Goal: Transaction & Acquisition: Download file/media

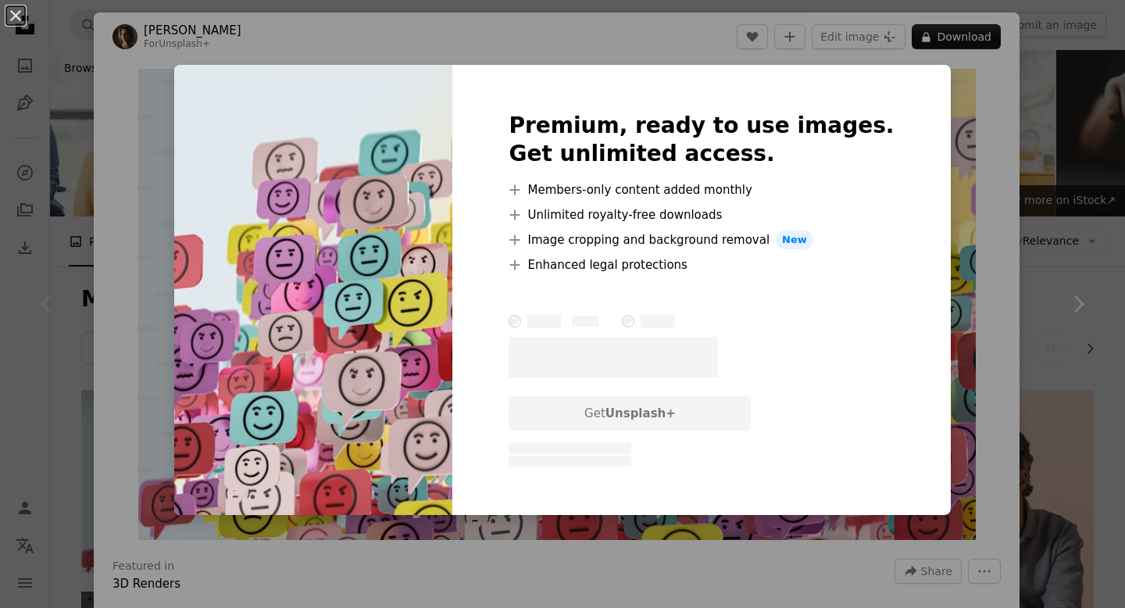
scroll to position [134, 0]
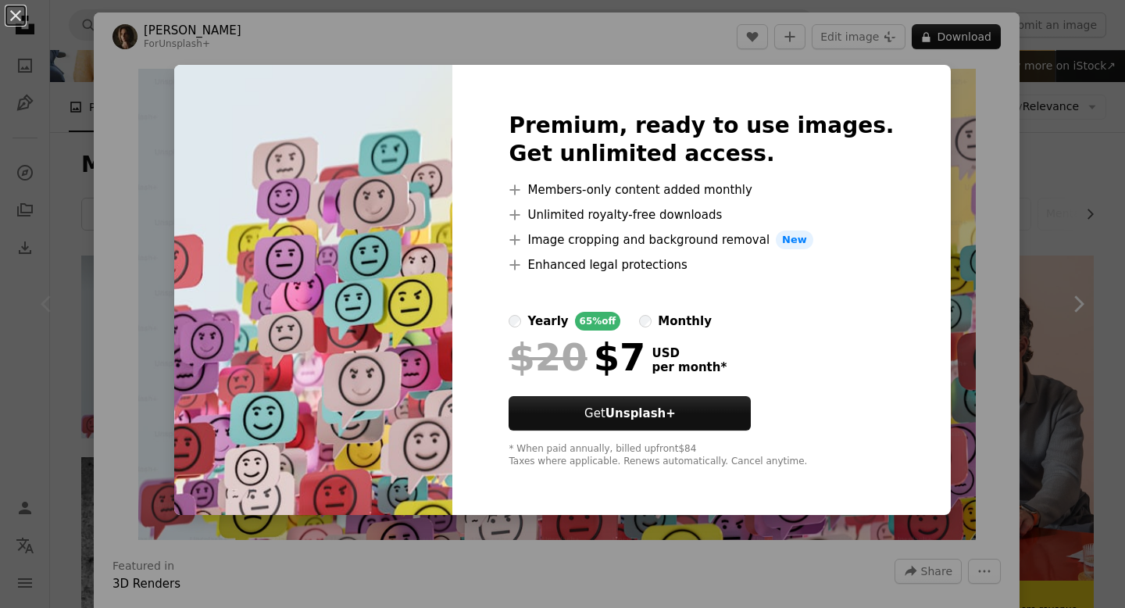
click at [945, 333] on div "An X shape Premium, ready to use images. Get unlimited access. A plus sign Memb…" at bounding box center [562, 304] width 1125 height 608
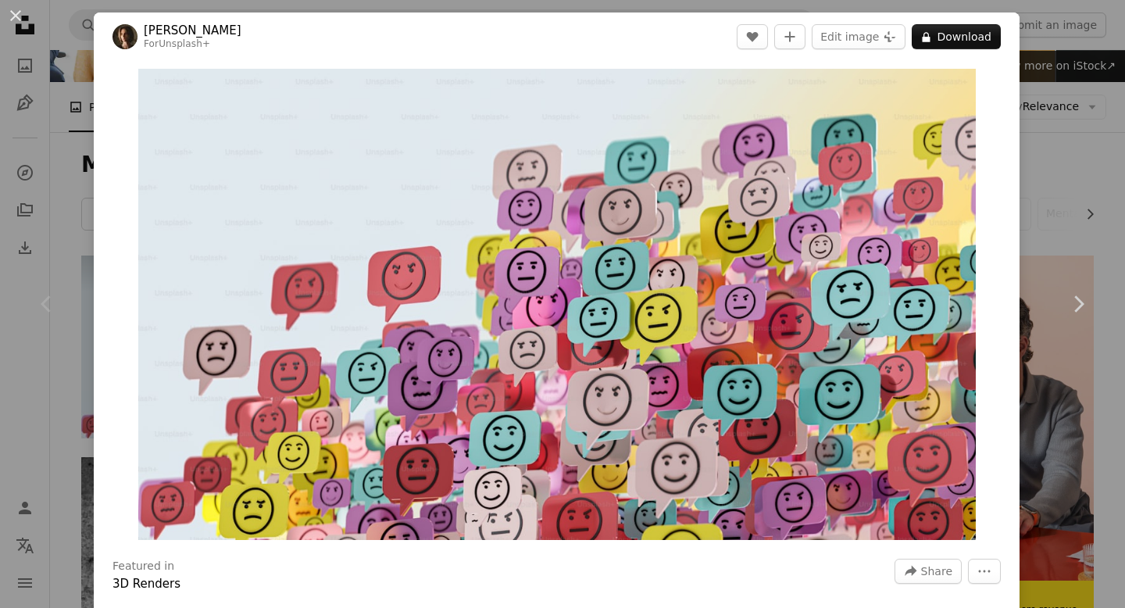
click at [1069, 188] on div "An X shape Chevron left Chevron right [PERSON_NAME] For Unsplash+ A heart A plu…" at bounding box center [562, 304] width 1125 height 608
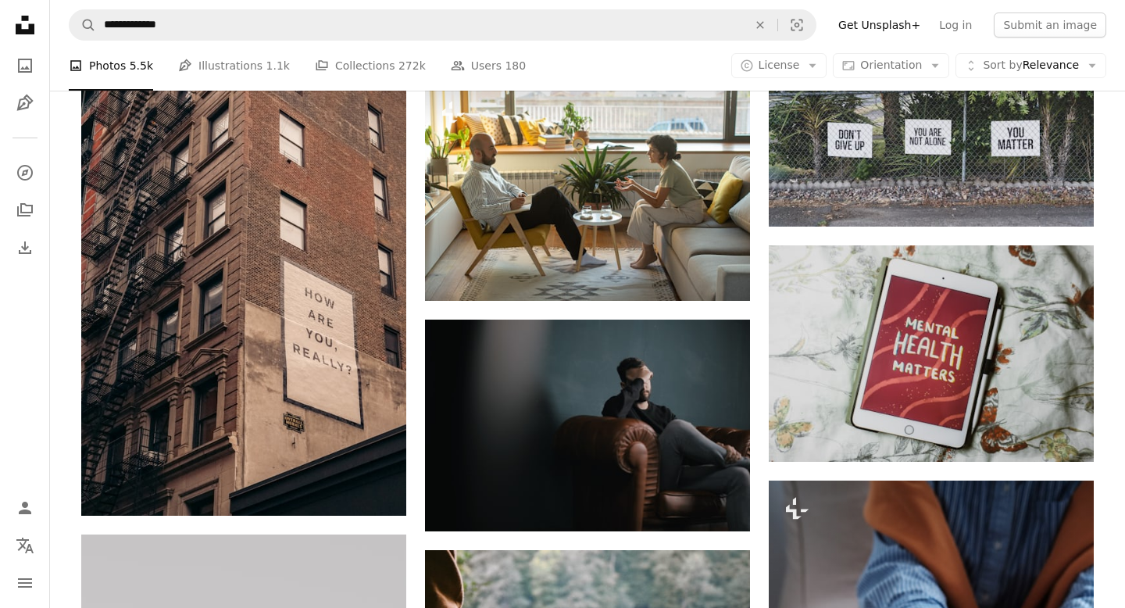
scroll to position [1022, 0]
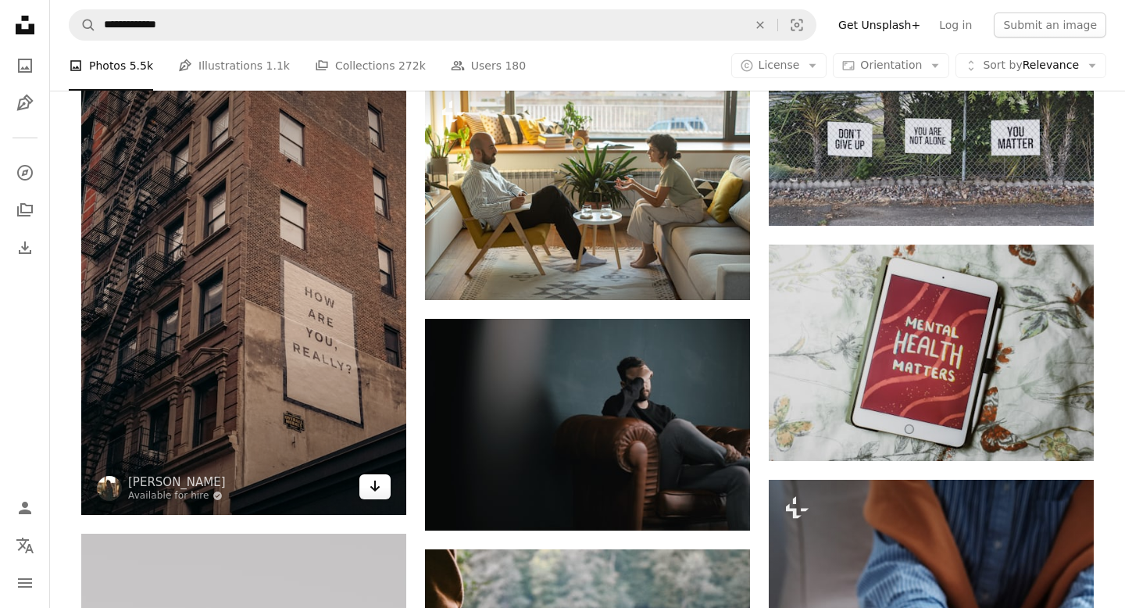
click at [376, 491] on icon "Arrow pointing down" at bounding box center [375, 485] width 12 height 19
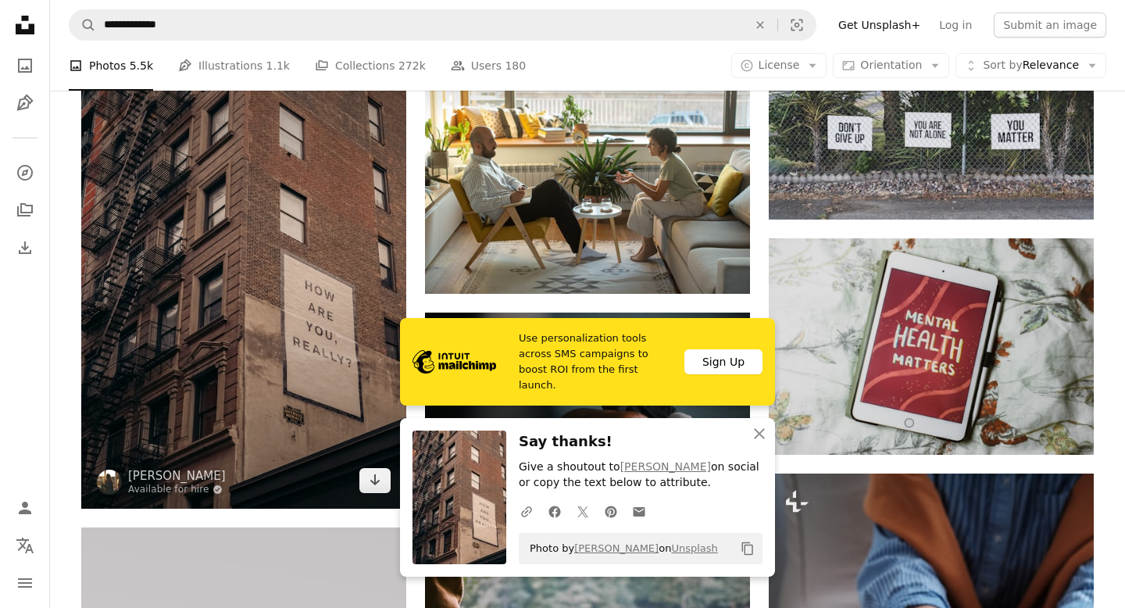
scroll to position [1036, 0]
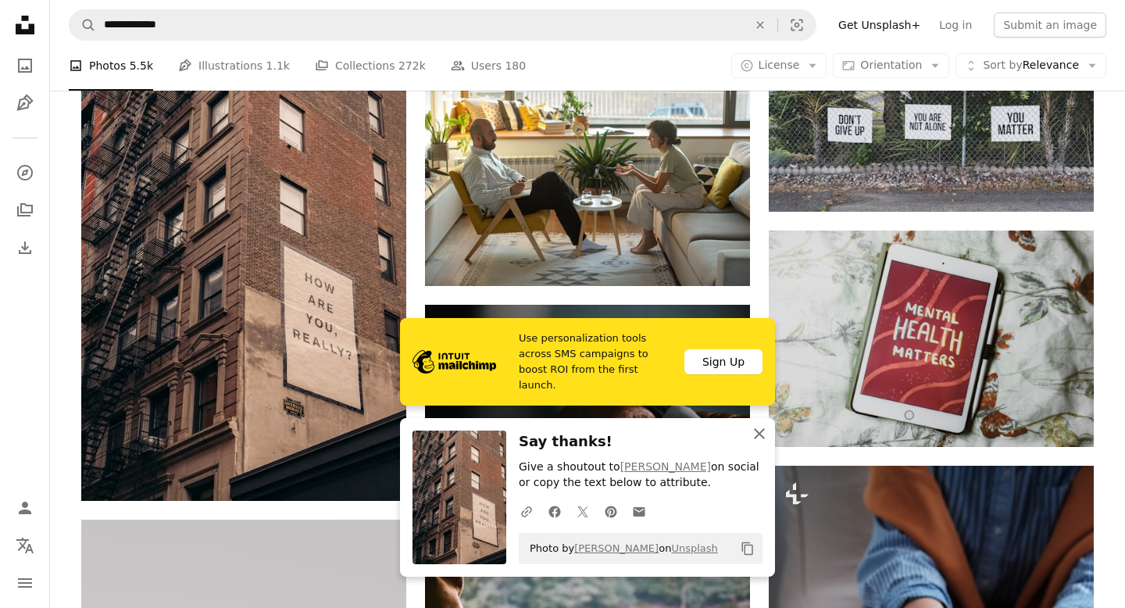
click at [758, 434] on icon "button" at bounding box center [759, 433] width 11 height 11
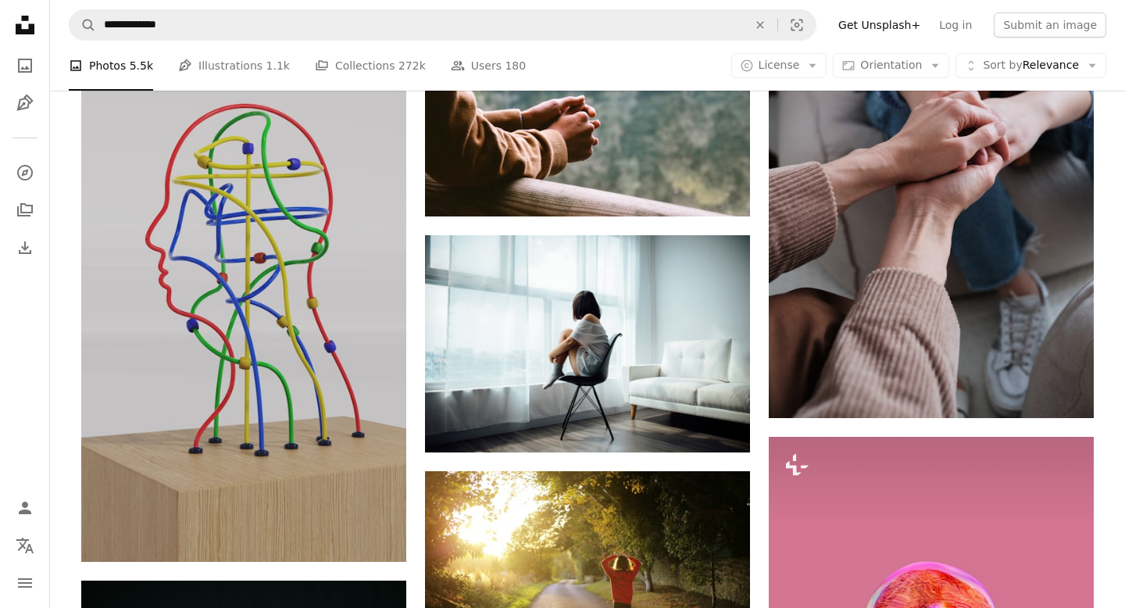
scroll to position [1584, 0]
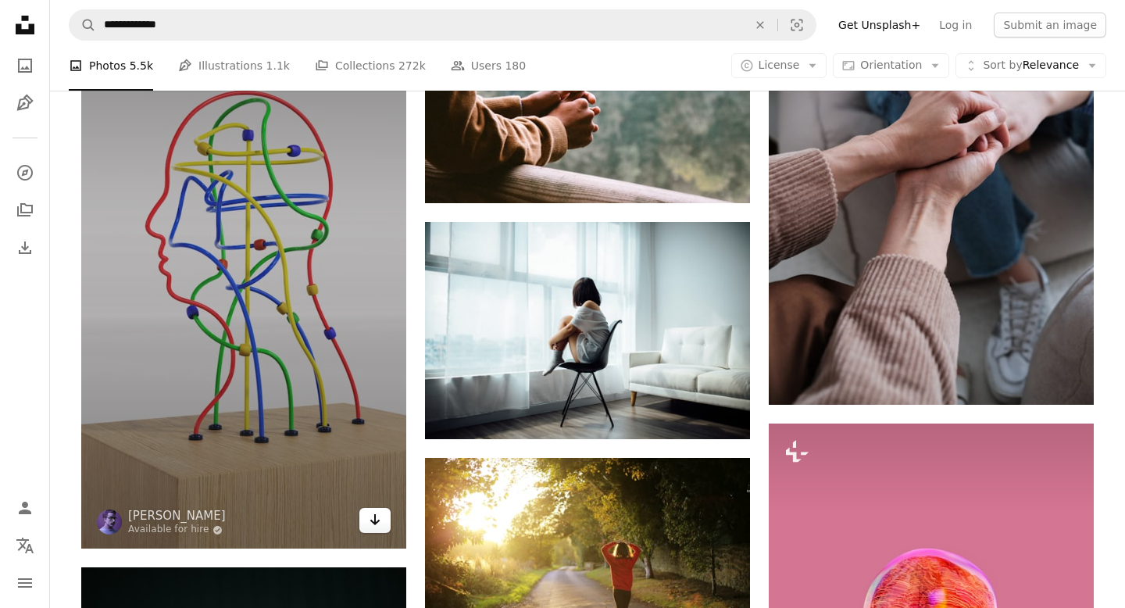
click at [379, 524] on icon "Arrow pointing down" at bounding box center [375, 519] width 12 height 19
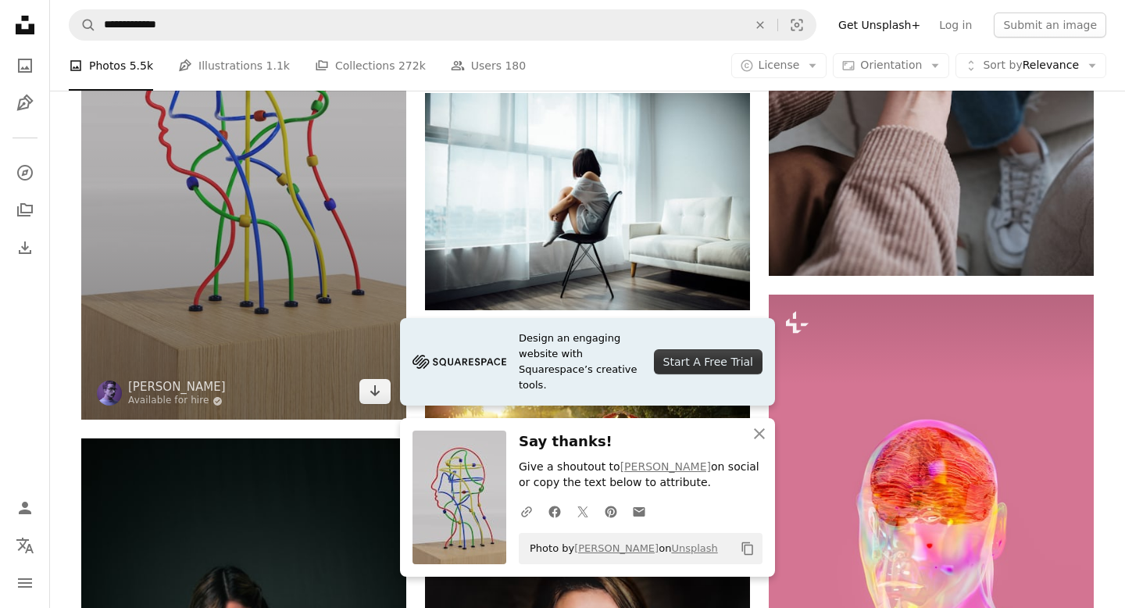
scroll to position [1722, 0]
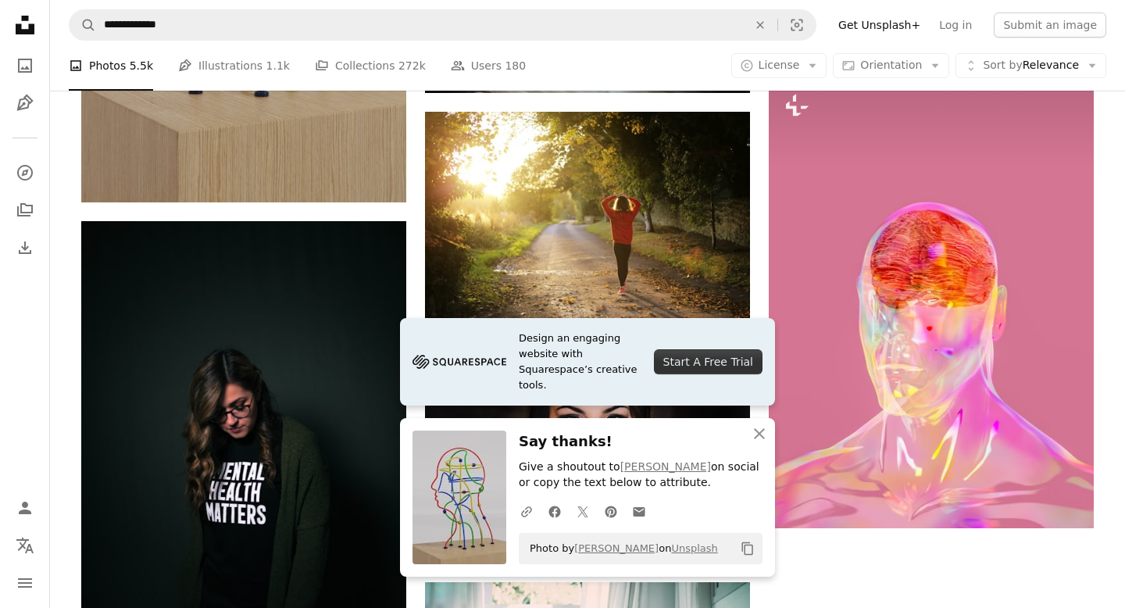
scroll to position [1932, 0]
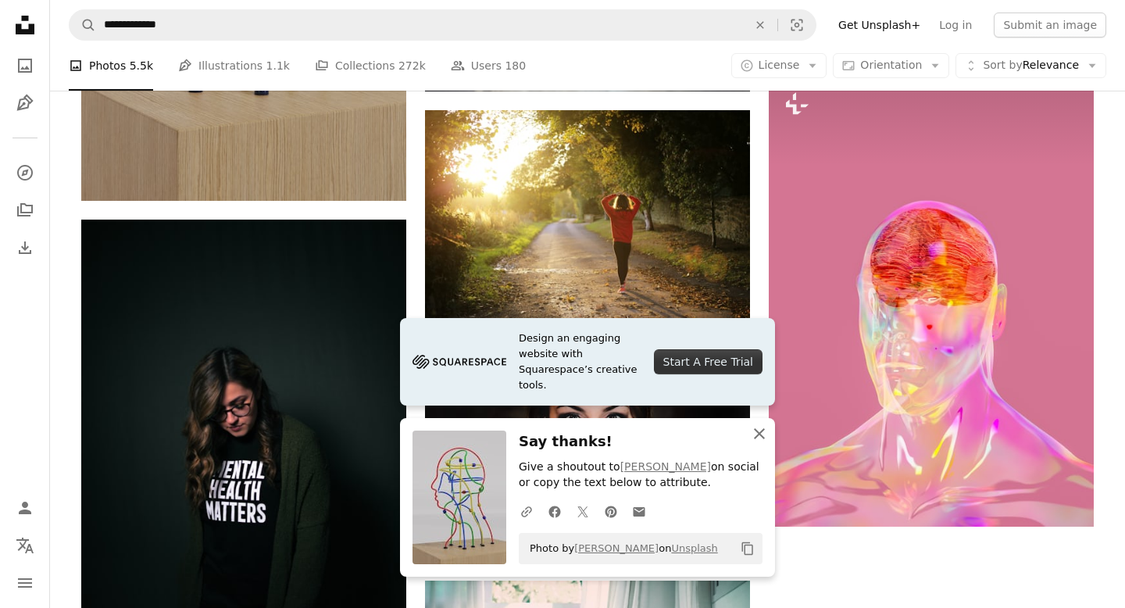
click at [759, 438] on icon "An X shape" at bounding box center [759, 433] width 19 height 19
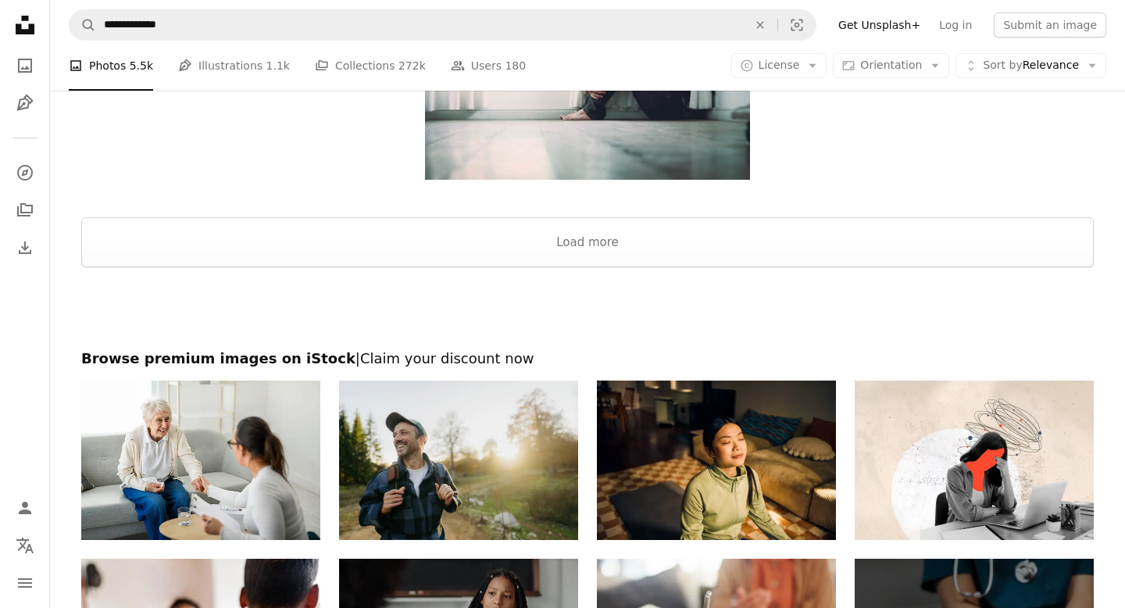
scroll to position [2553, 0]
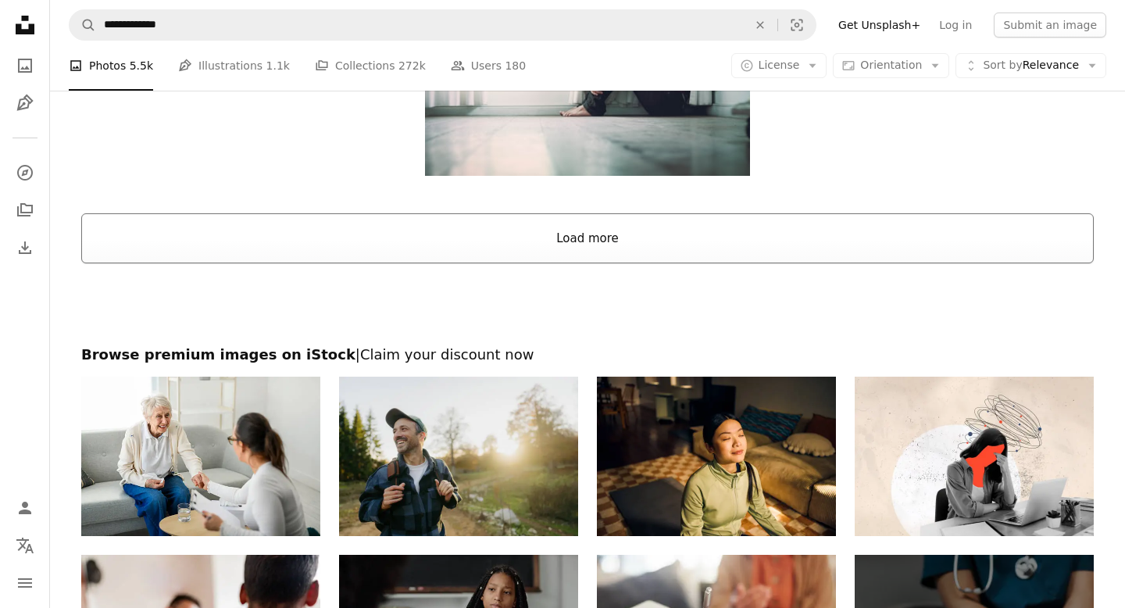
click at [582, 231] on button "Load more" at bounding box center [587, 238] width 1012 height 50
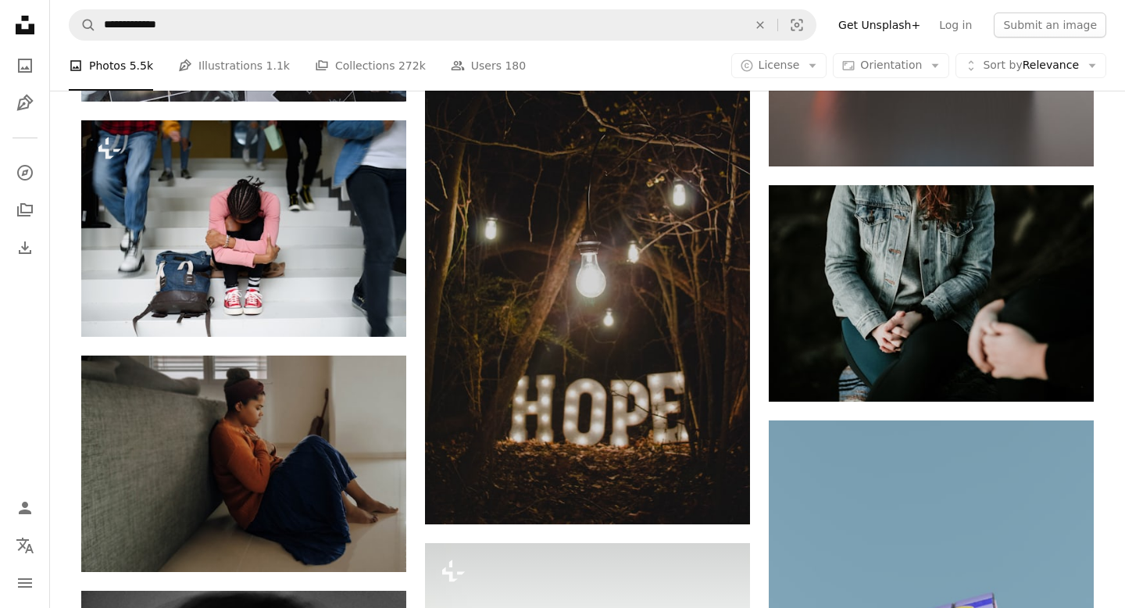
scroll to position [4664, 0]
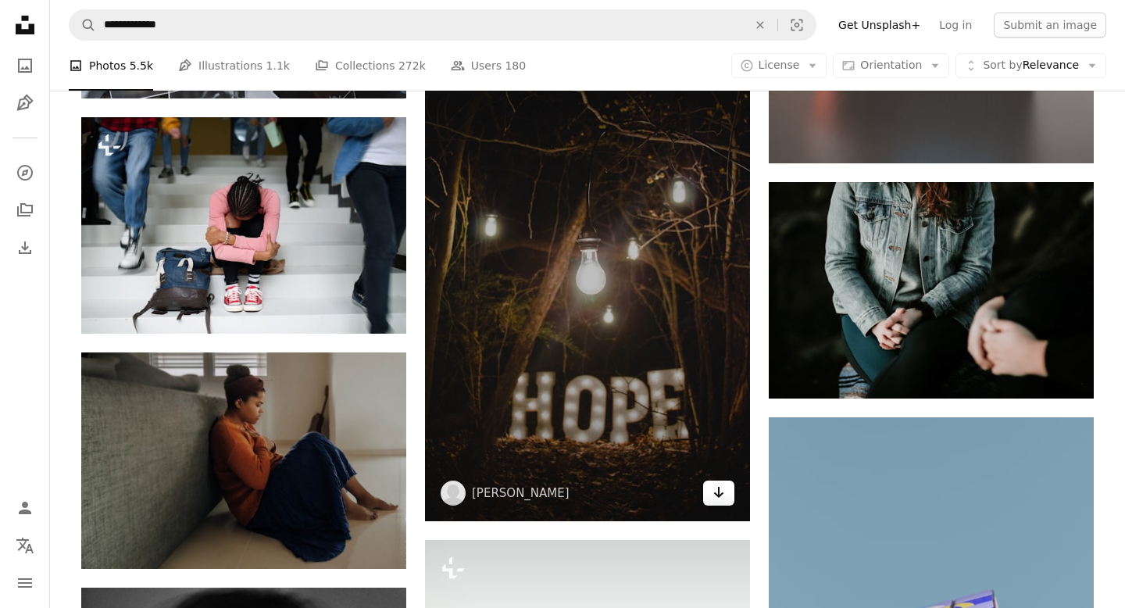
click at [721, 489] on icon "Arrow pointing down" at bounding box center [718, 492] width 12 height 19
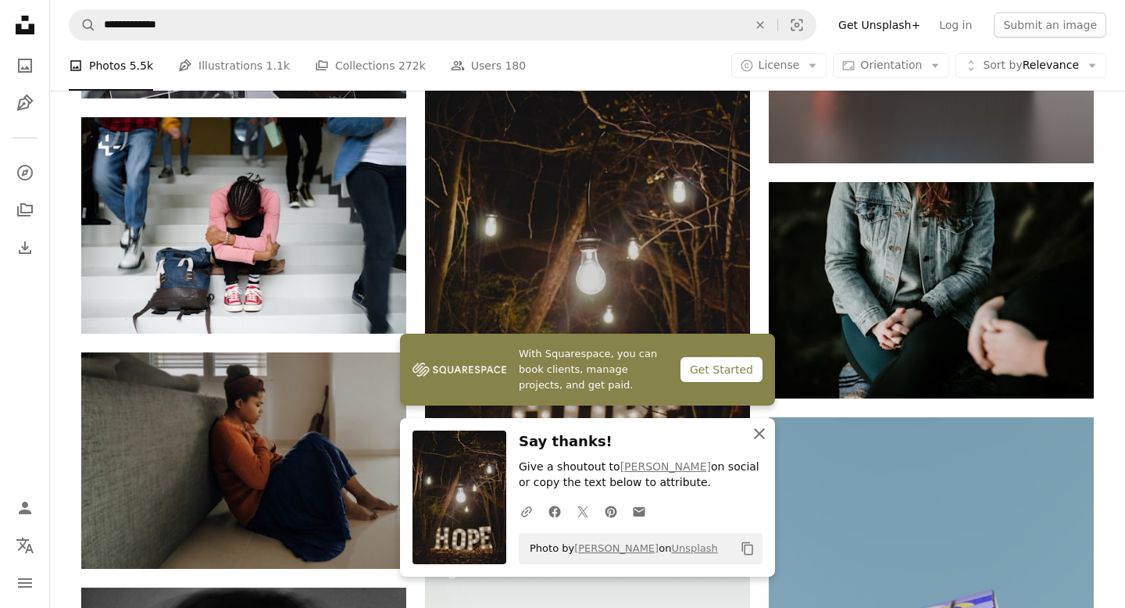
click at [763, 432] on icon "An X shape" at bounding box center [759, 433] width 19 height 19
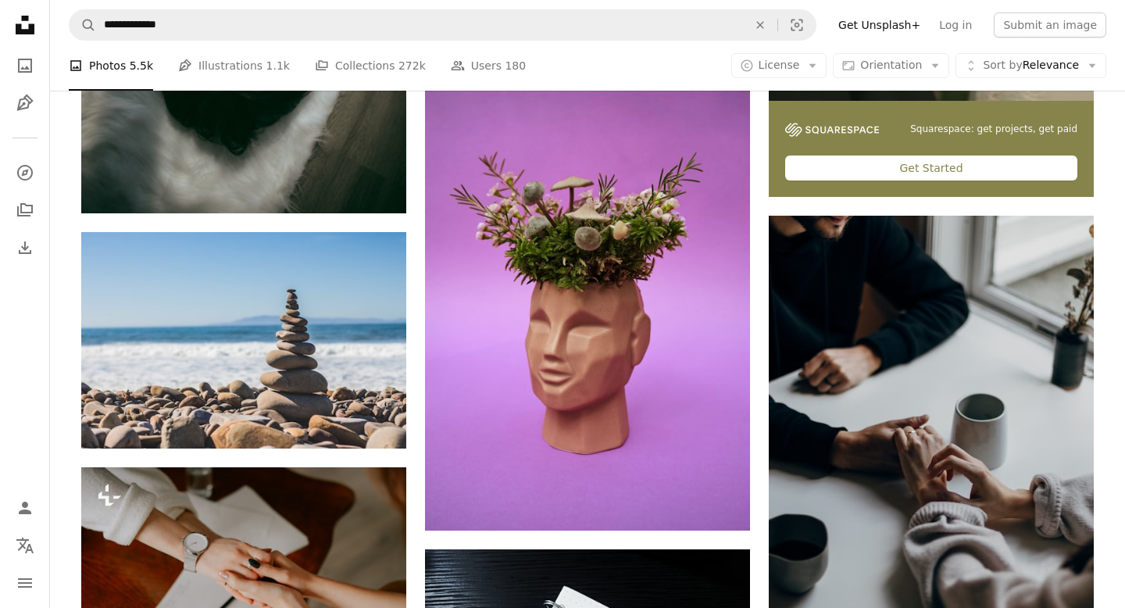
scroll to position [5903, 0]
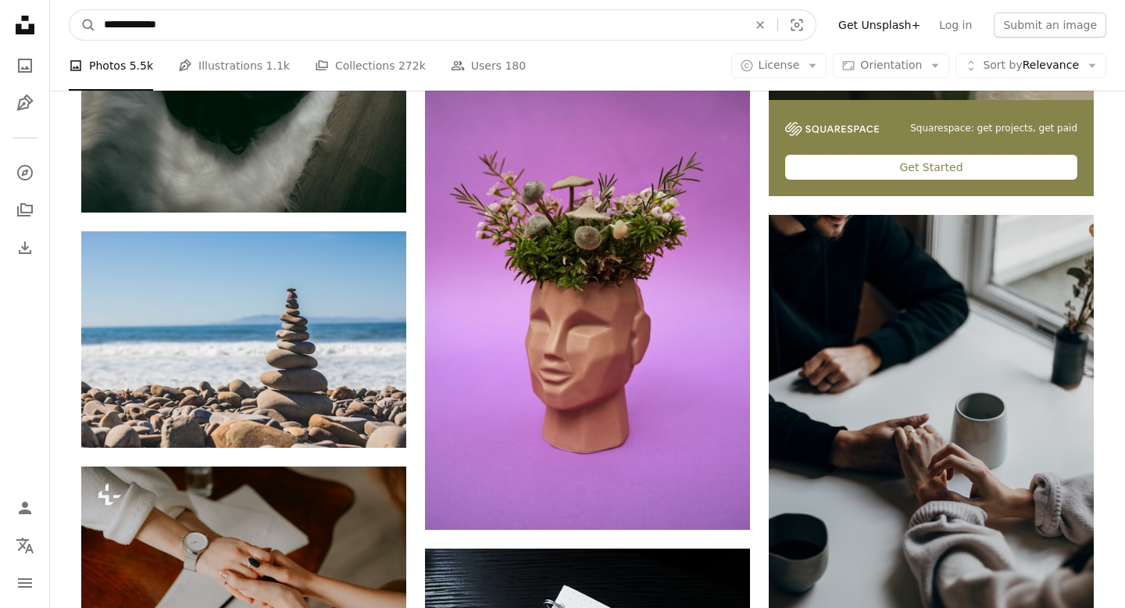
click at [320, 30] on input "**********" at bounding box center [419, 25] width 647 height 30
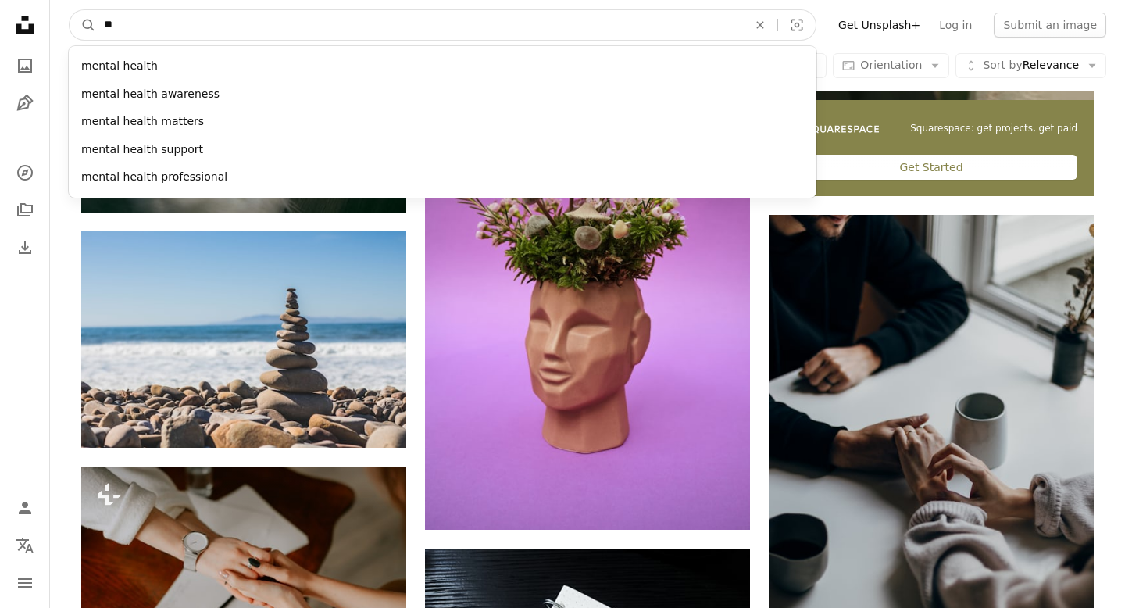
type input "*"
type input "**********"
click button "A magnifying glass" at bounding box center [83, 25] width 27 height 30
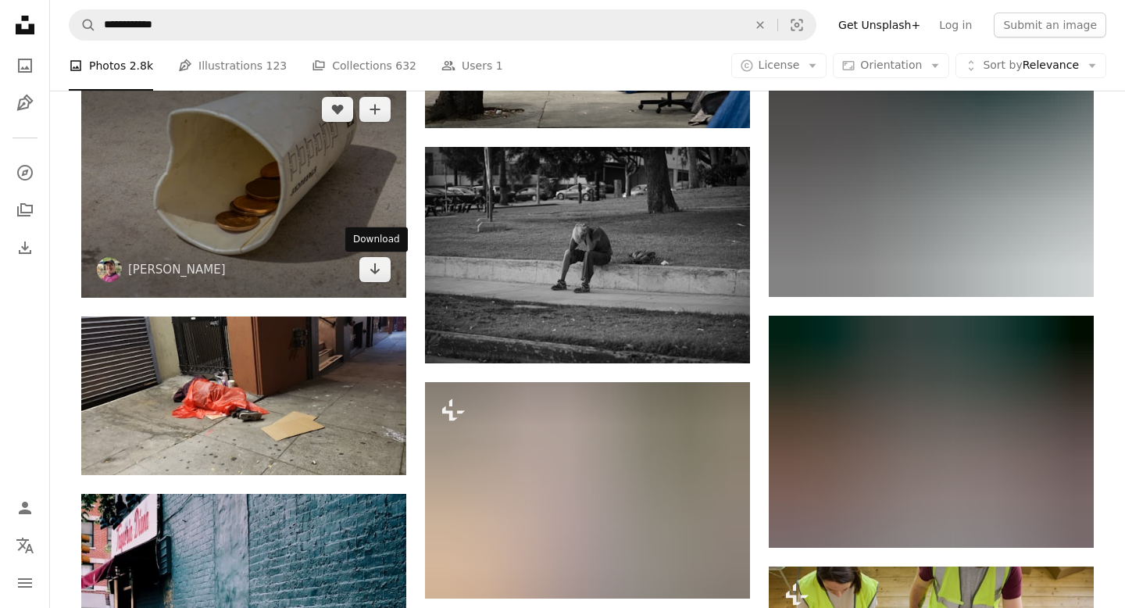
scroll to position [1965, 0]
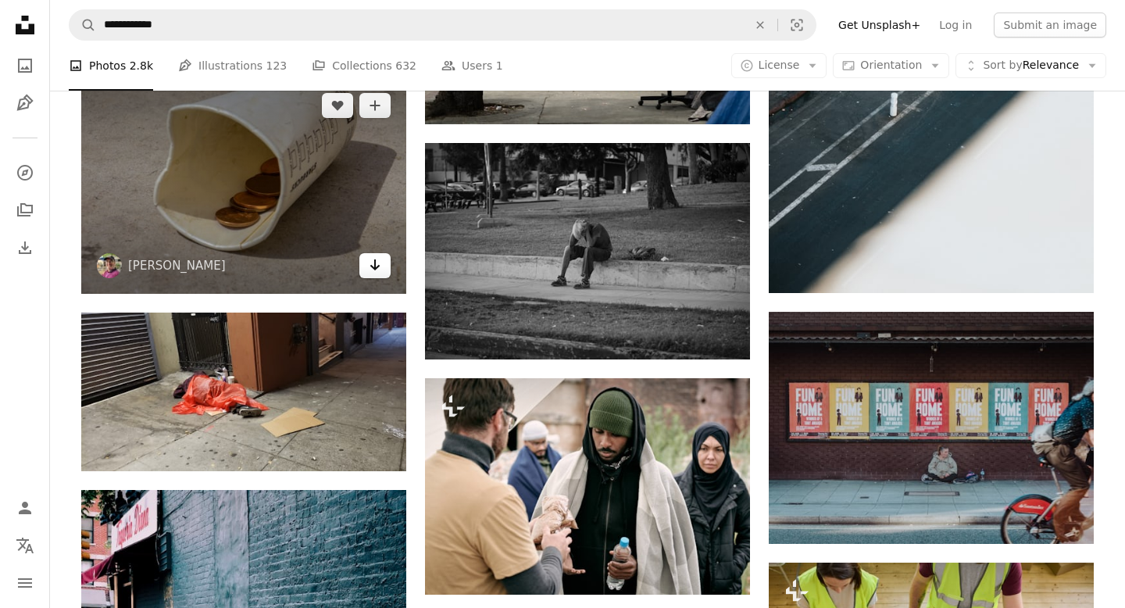
click at [378, 269] on icon "Arrow pointing down" at bounding box center [375, 264] width 12 height 19
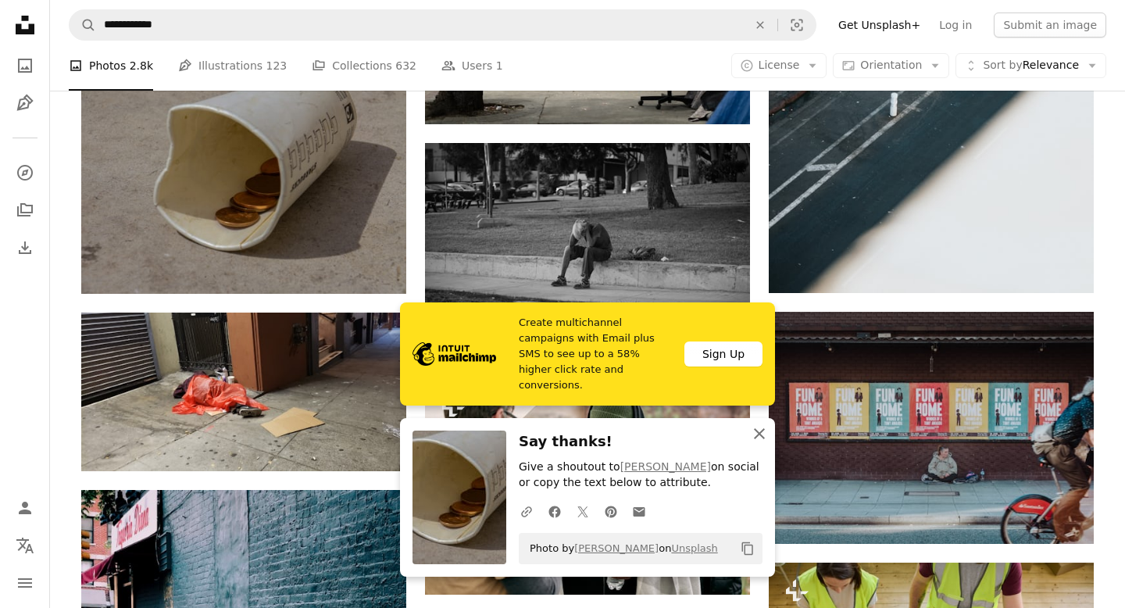
click at [762, 433] on icon "An X shape" at bounding box center [759, 433] width 19 height 19
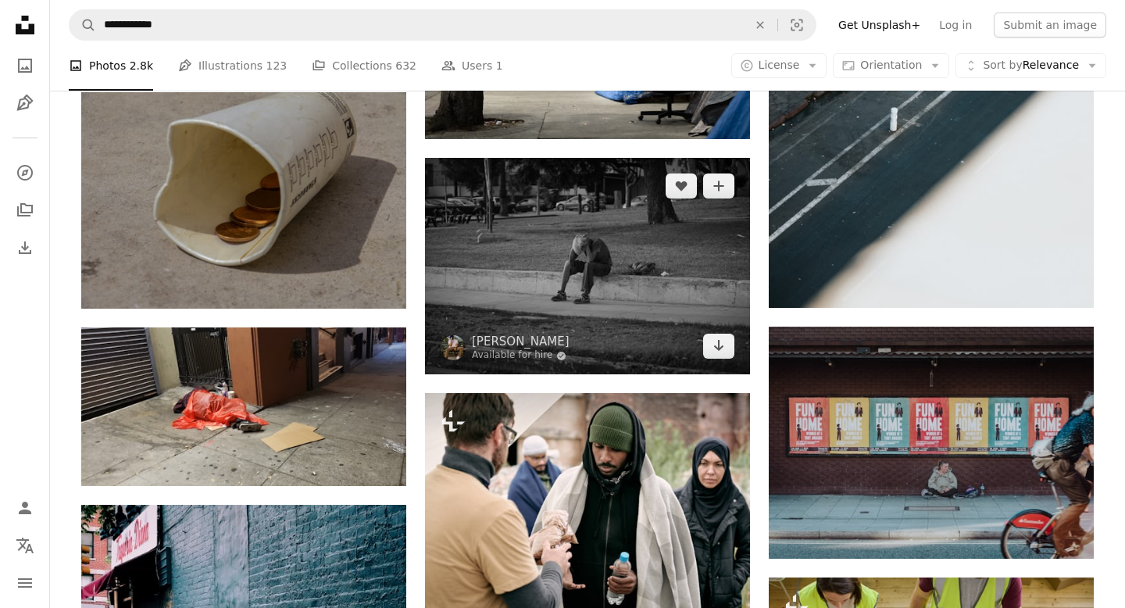
scroll to position [1871, 0]
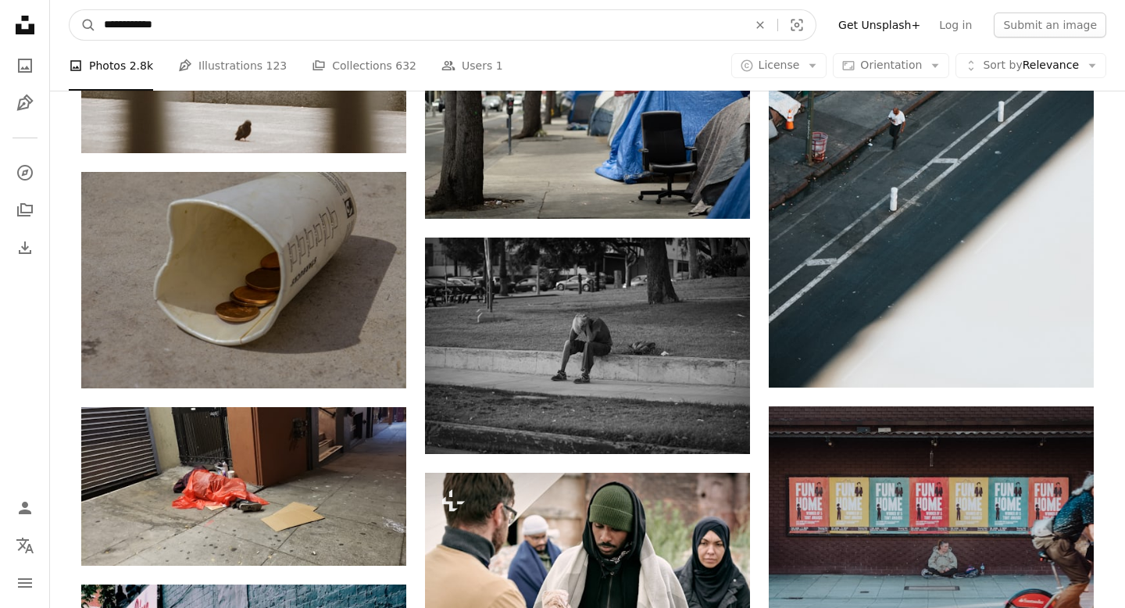
click at [474, 27] on input "**********" at bounding box center [419, 25] width 647 height 30
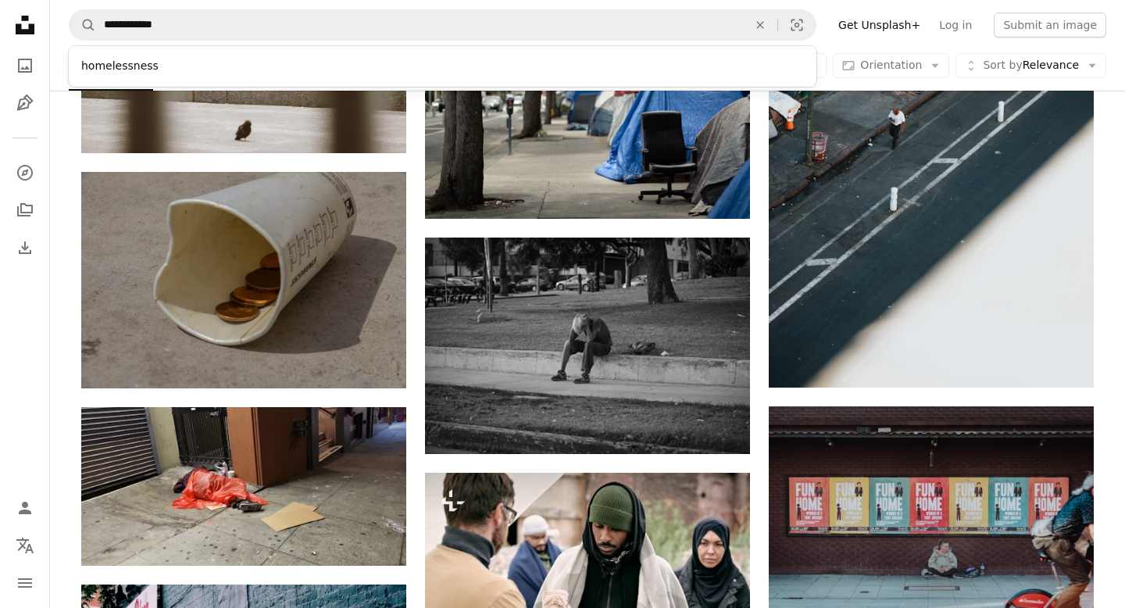
click at [243, 66] on link "Pen Tool Illustrations 123" at bounding box center [232, 66] width 109 height 50
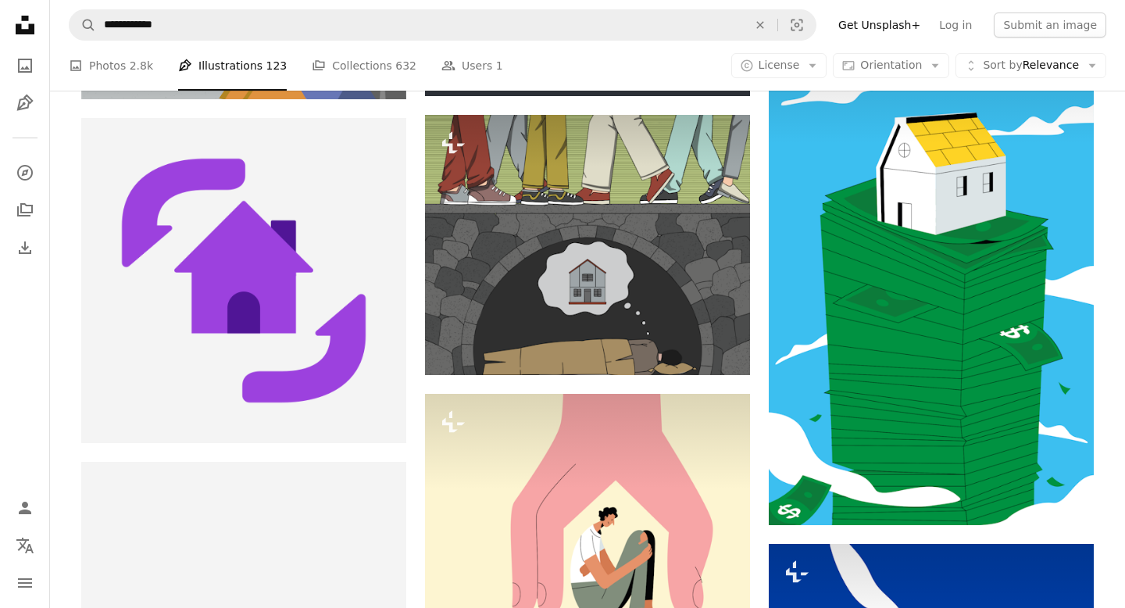
scroll to position [788, 0]
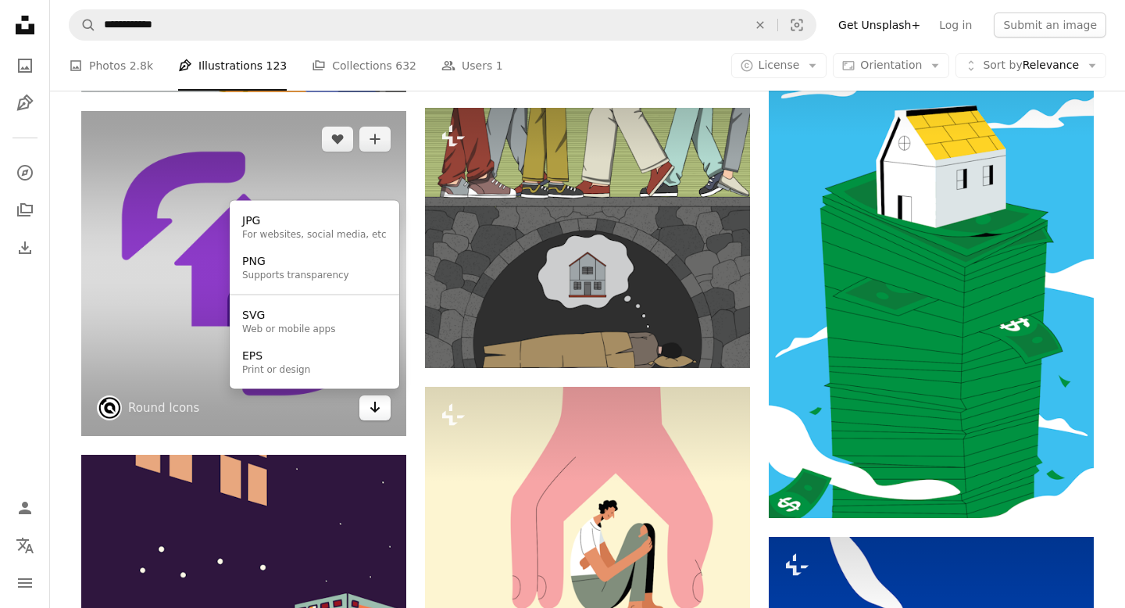
click at [377, 409] on icon "Choose download format" at bounding box center [375, 406] width 10 height 11
click at [300, 220] on div "JPG" at bounding box center [314, 221] width 145 height 16
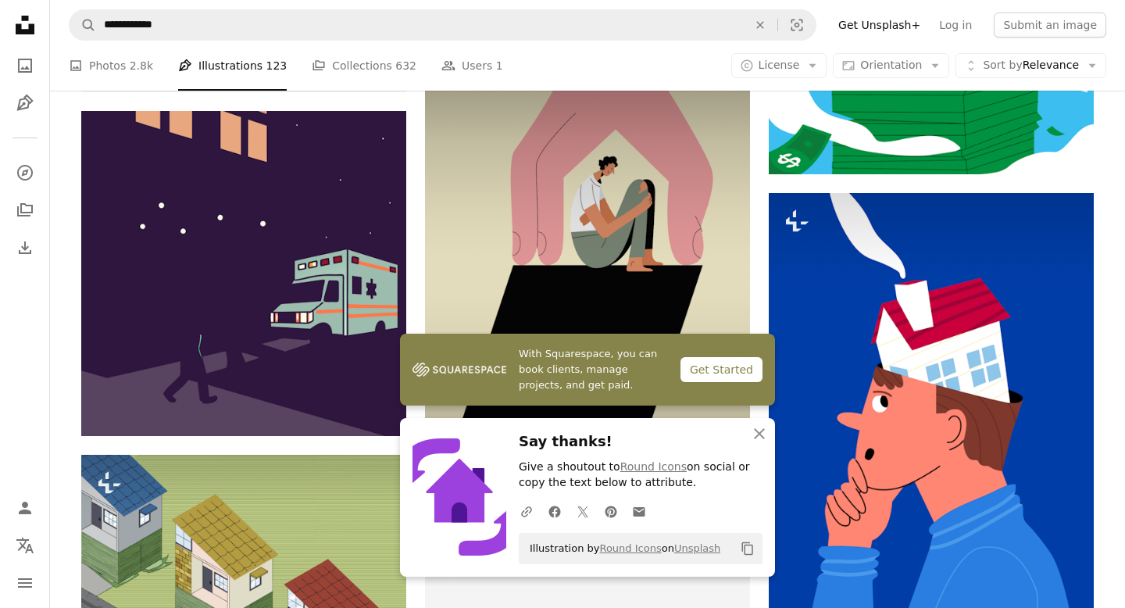
scroll to position [1135, 0]
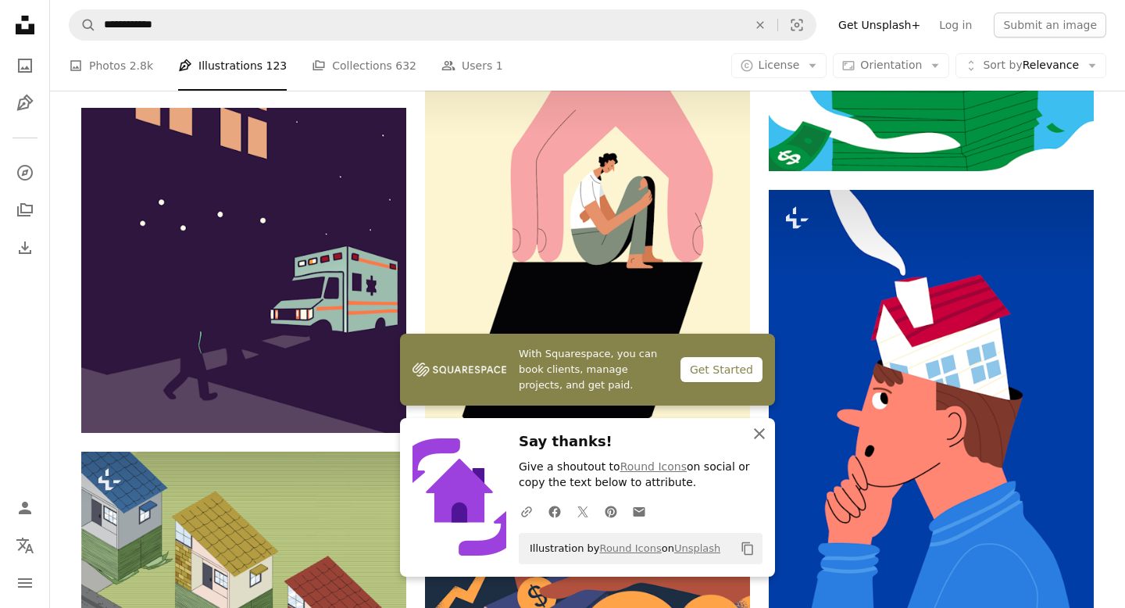
click at [756, 430] on icon "button" at bounding box center [759, 433] width 11 height 11
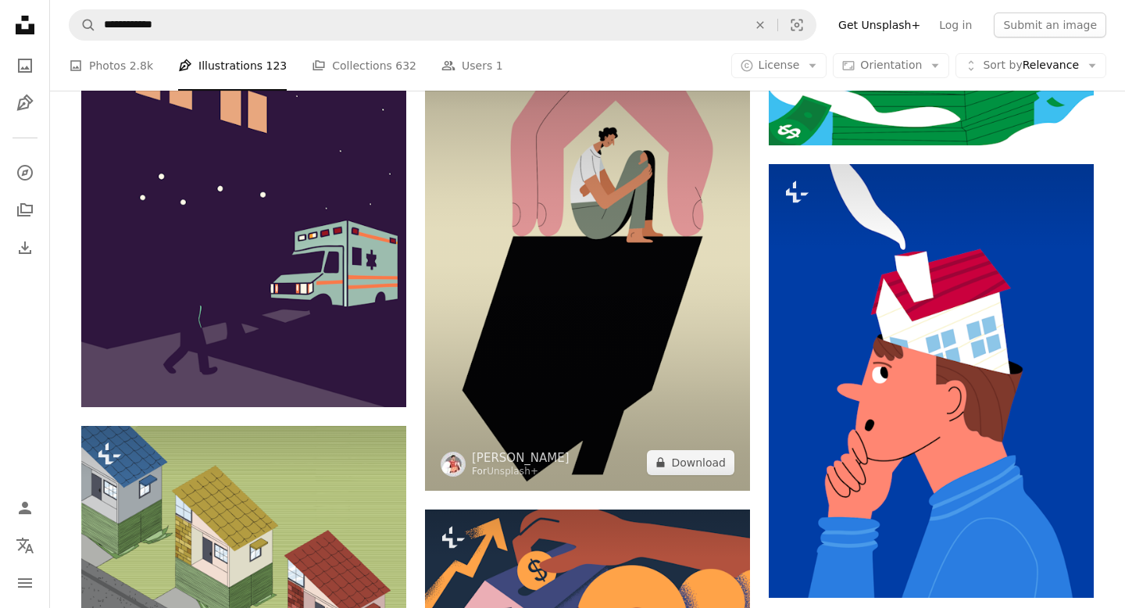
scroll to position [1172, 0]
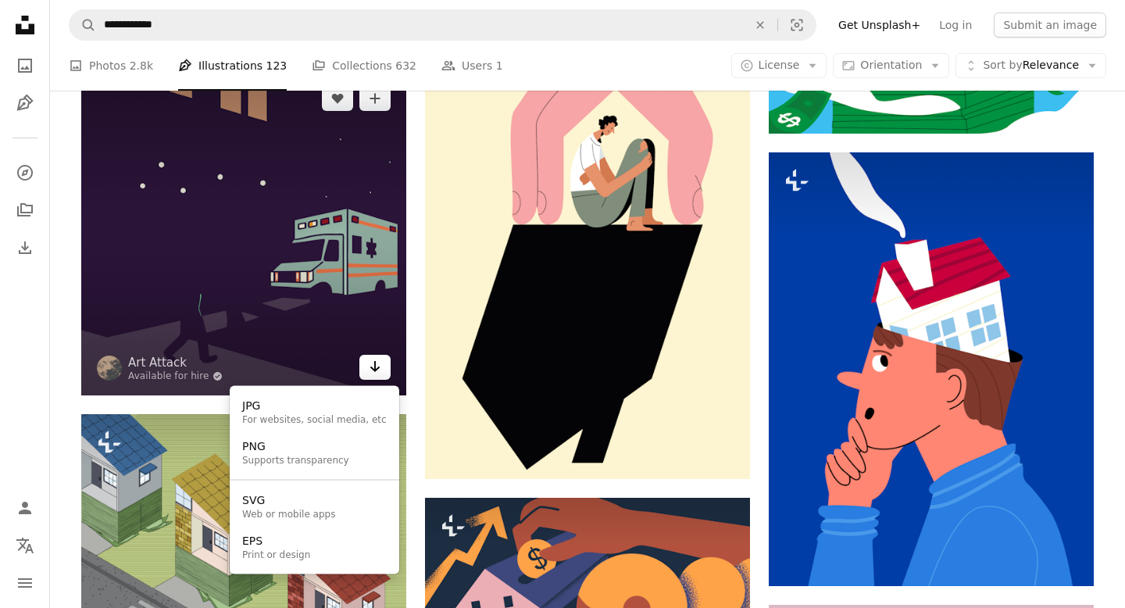
click at [375, 372] on icon "Arrow pointing down" at bounding box center [375, 366] width 12 height 19
click at [331, 412] on div "JPG" at bounding box center [314, 406] width 145 height 16
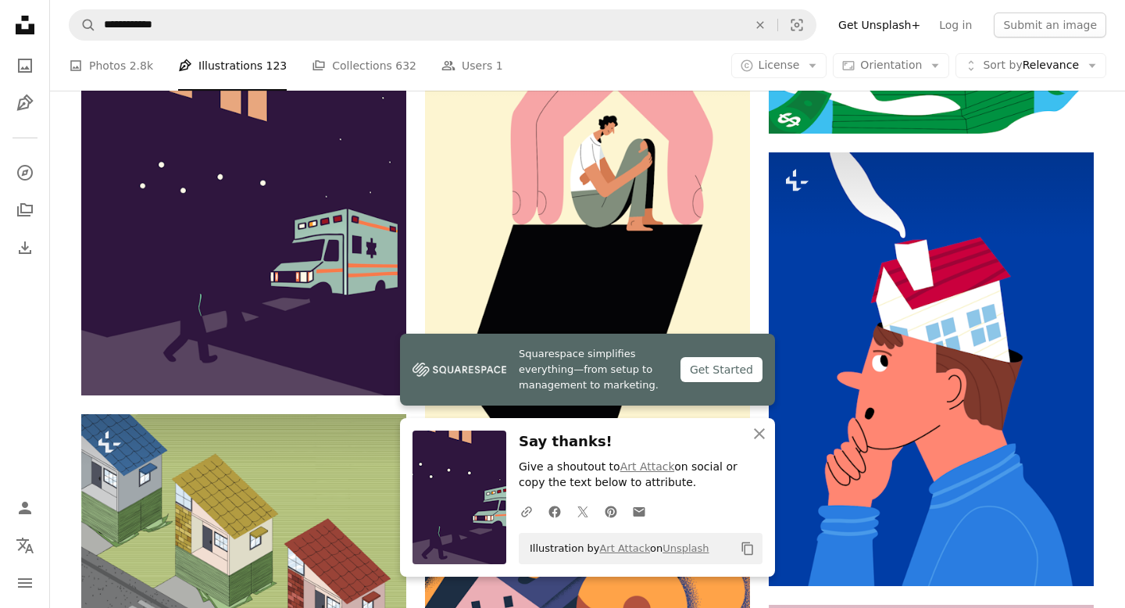
click at [412, 301] on div "Plus sign for Unsplash+ A heart A plus sign Getty Images For Unsplash+ A lock D…" at bounding box center [587, 455] width 1012 height 2477
click at [412, 302] on div "Plus sign for Unsplash+ A heart A plus sign Getty Images For Unsplash+ A lock D…" at bounding box center [587, 455] width 1012 height 2477
click at [758, 434] on icon "button" at bounding box center [759, 433] width 11 height 11
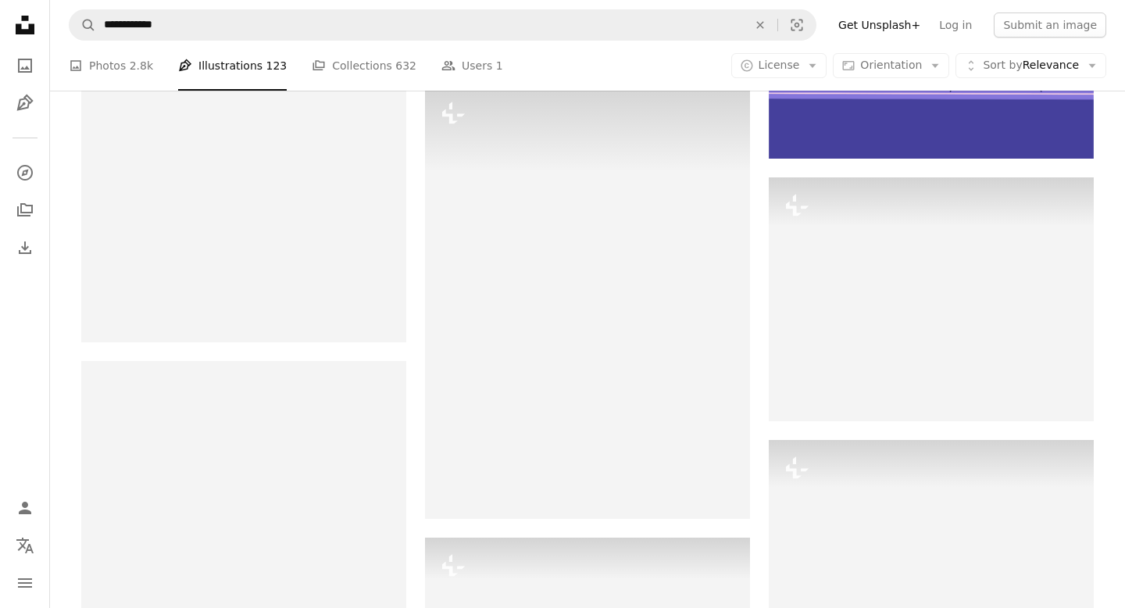
scroll to position [1814, 0]
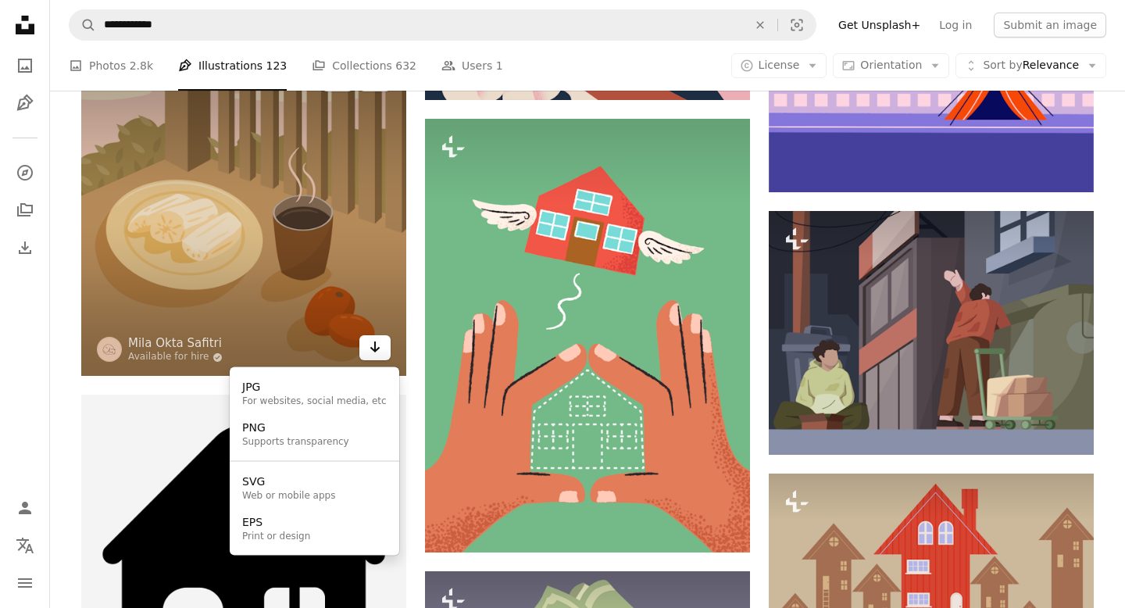
click at [369, 347] on icon "Arrow pointing down" at bounding box center [375, 346] width 12 height 19
click at [333, 394] on div "JPG" at bounding box center [314, 388] width 145 height 16
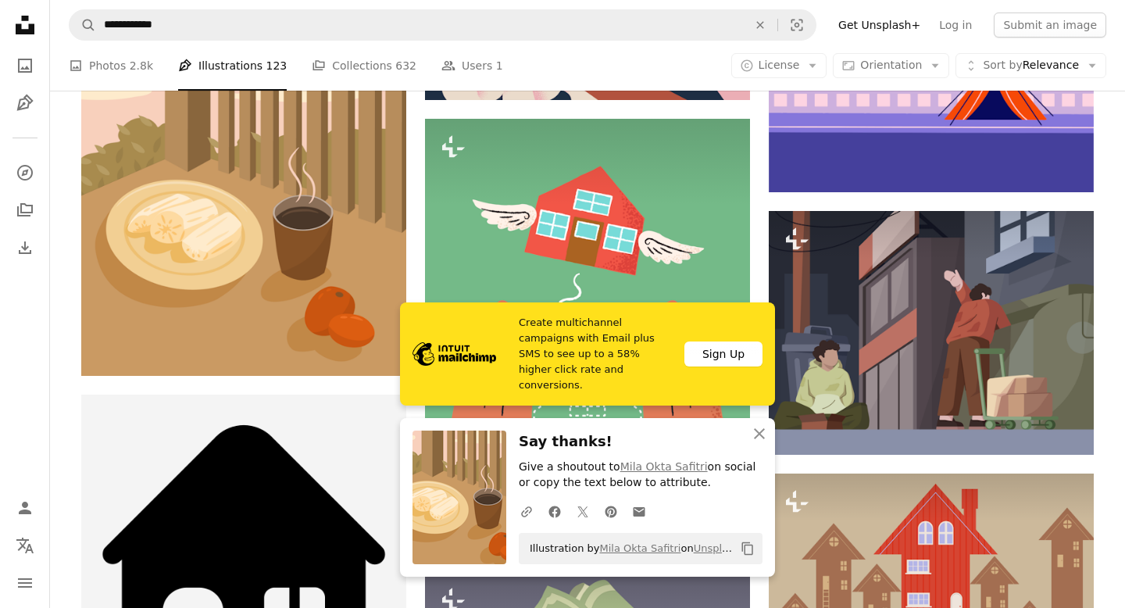
click at [759, 429] on icon "An X shape" at bounding box center [759, 433] width 19 height 19
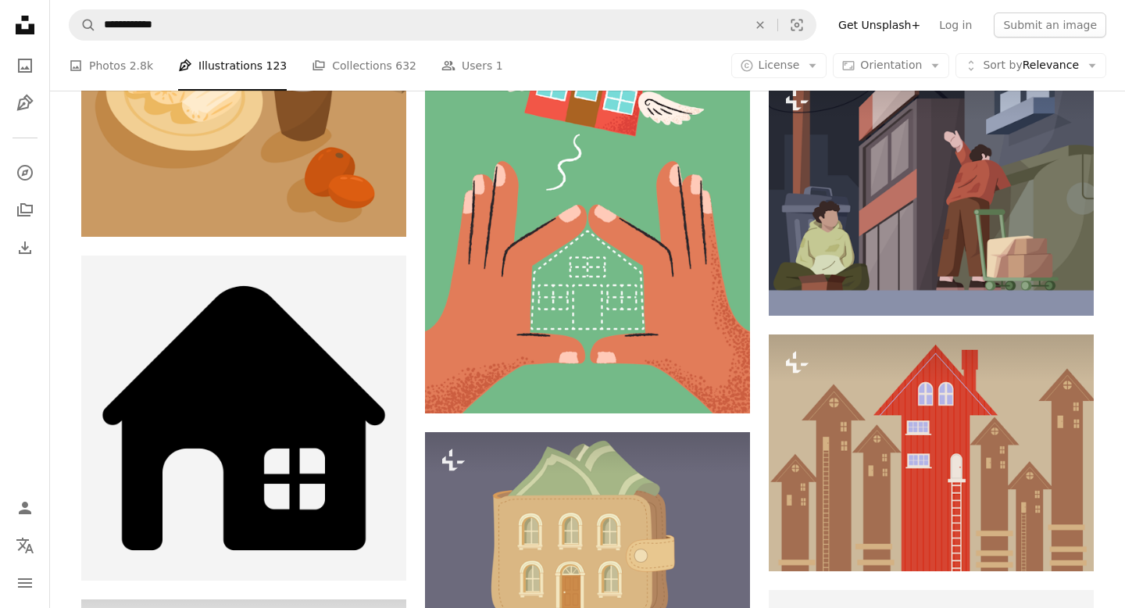
scroll to position [2075, 0]
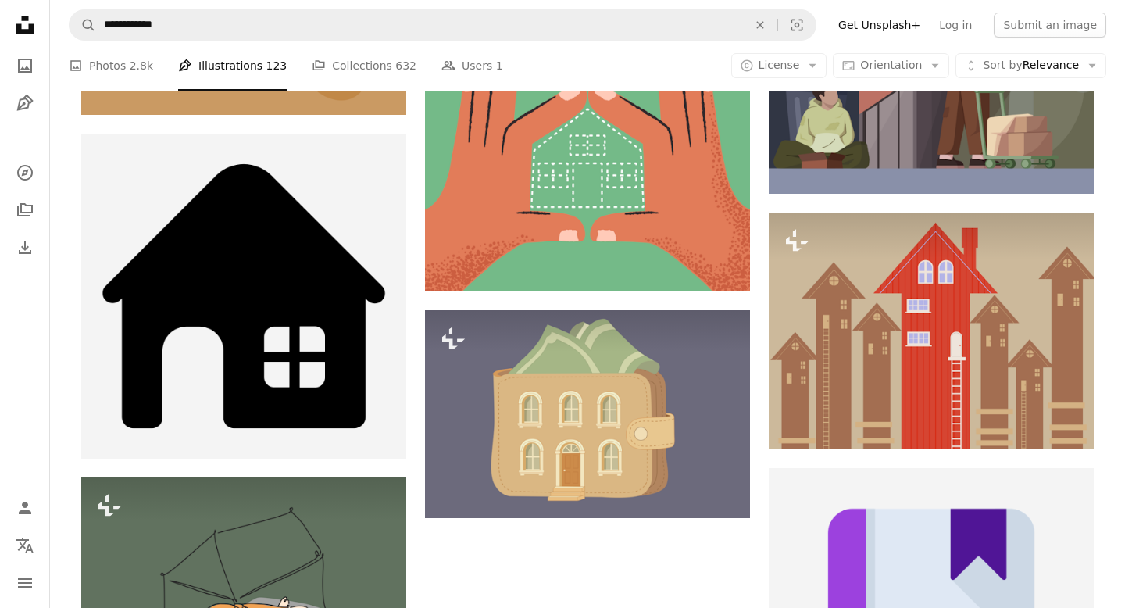
click at [974, 10] on nav "**********" at bounding box center [587, 25] width 1075 height 50
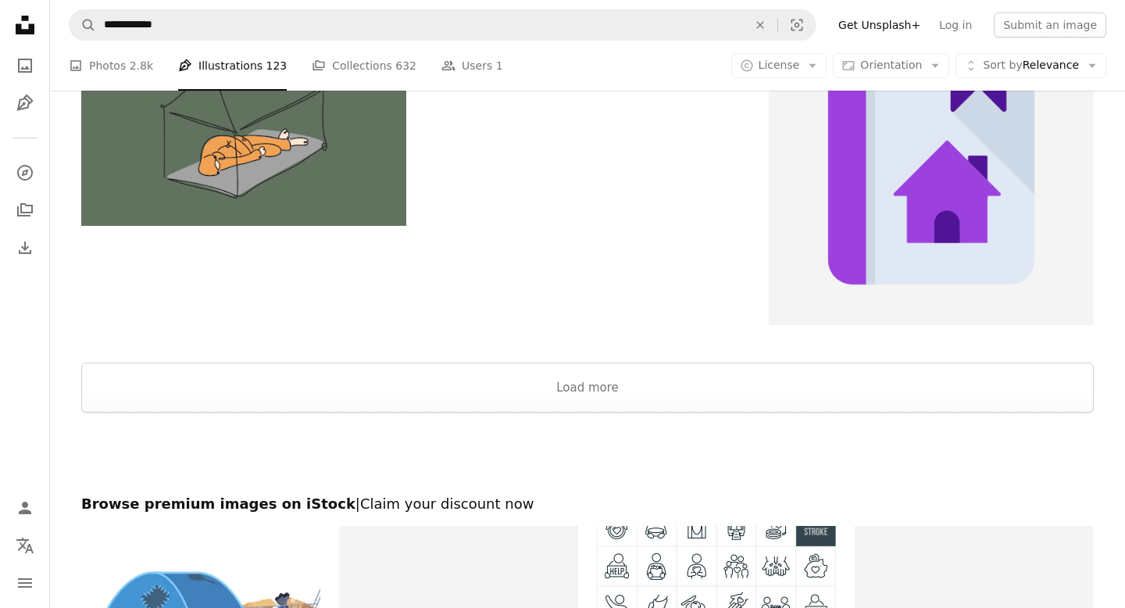
scroll to position [2578, 0]
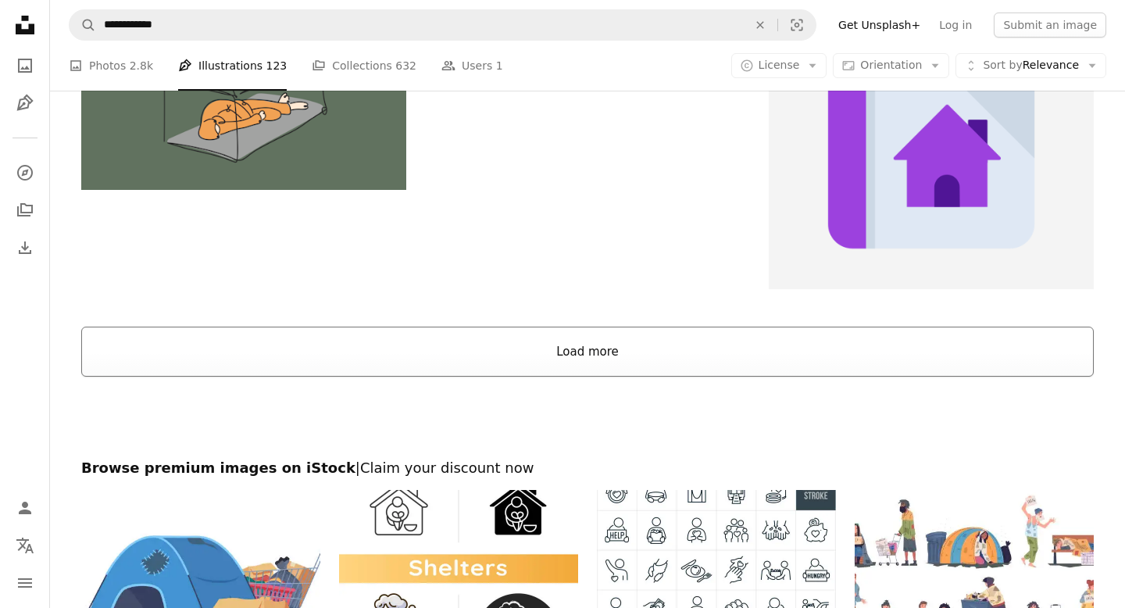
click at [584, 351] on button "Load more" at bounding box center [587, 352] width 1012 height 50
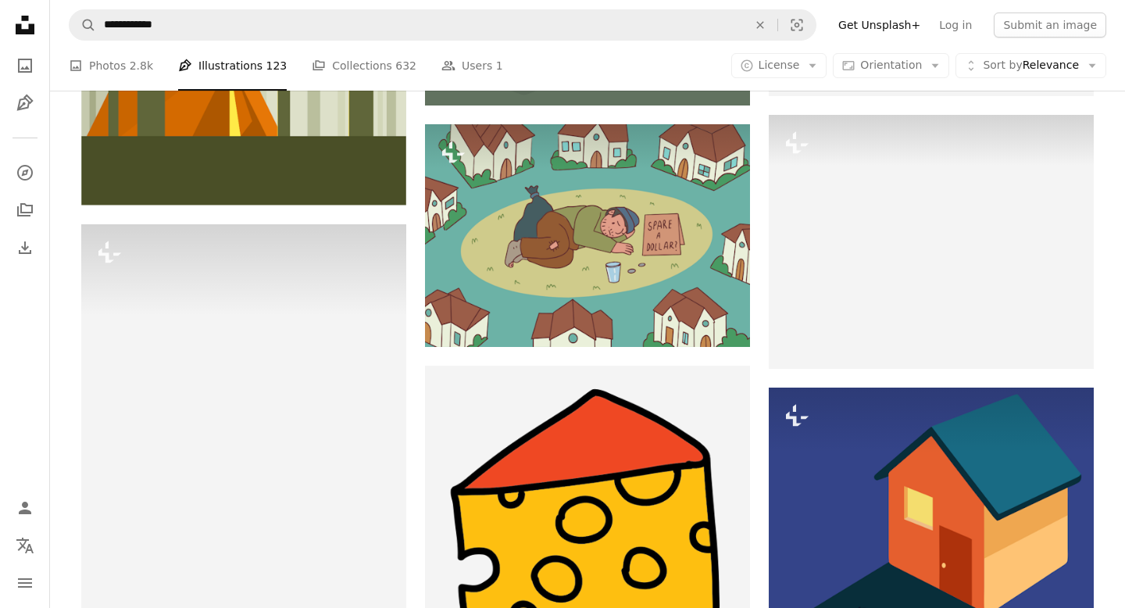
scroll to position [6108, 0]
